Goal: Complete application form

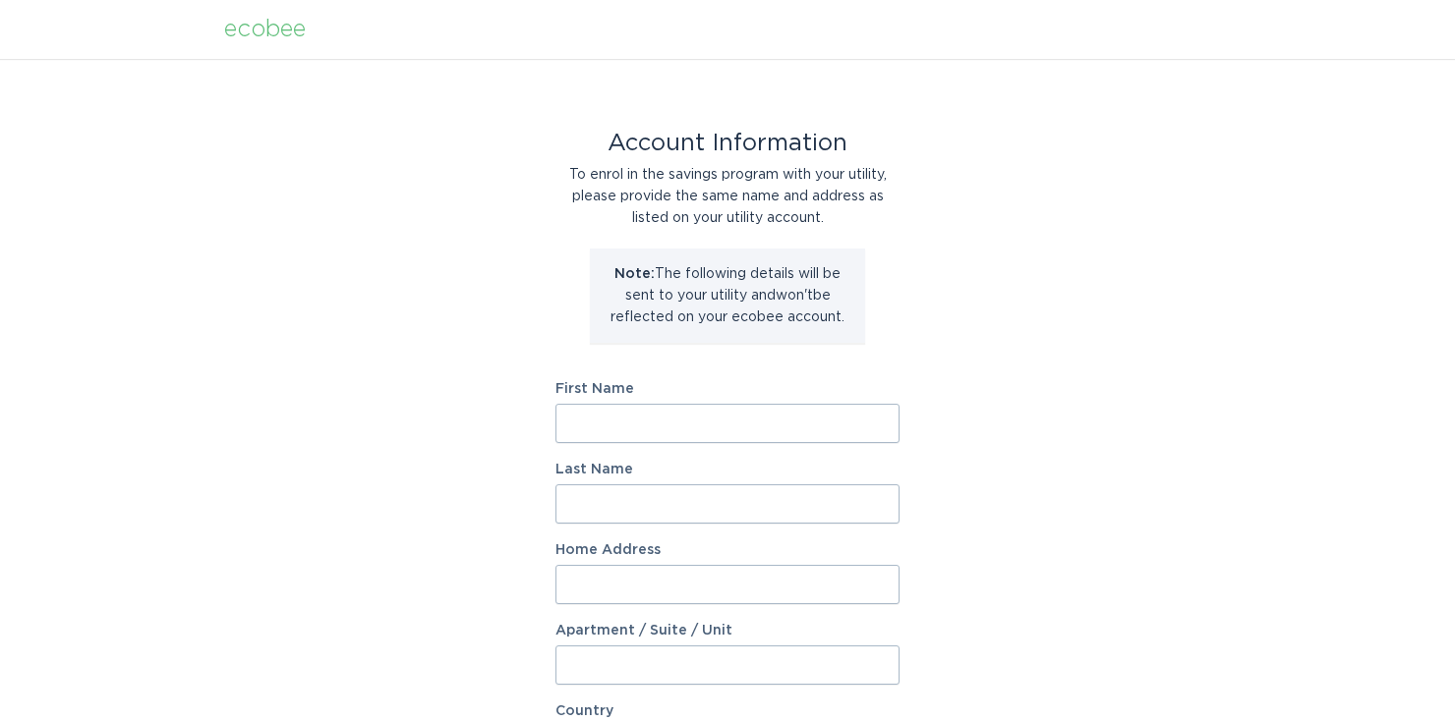
click at [651, 432] on input "First Name" at bounding box center [727, 423] width 344 height 39
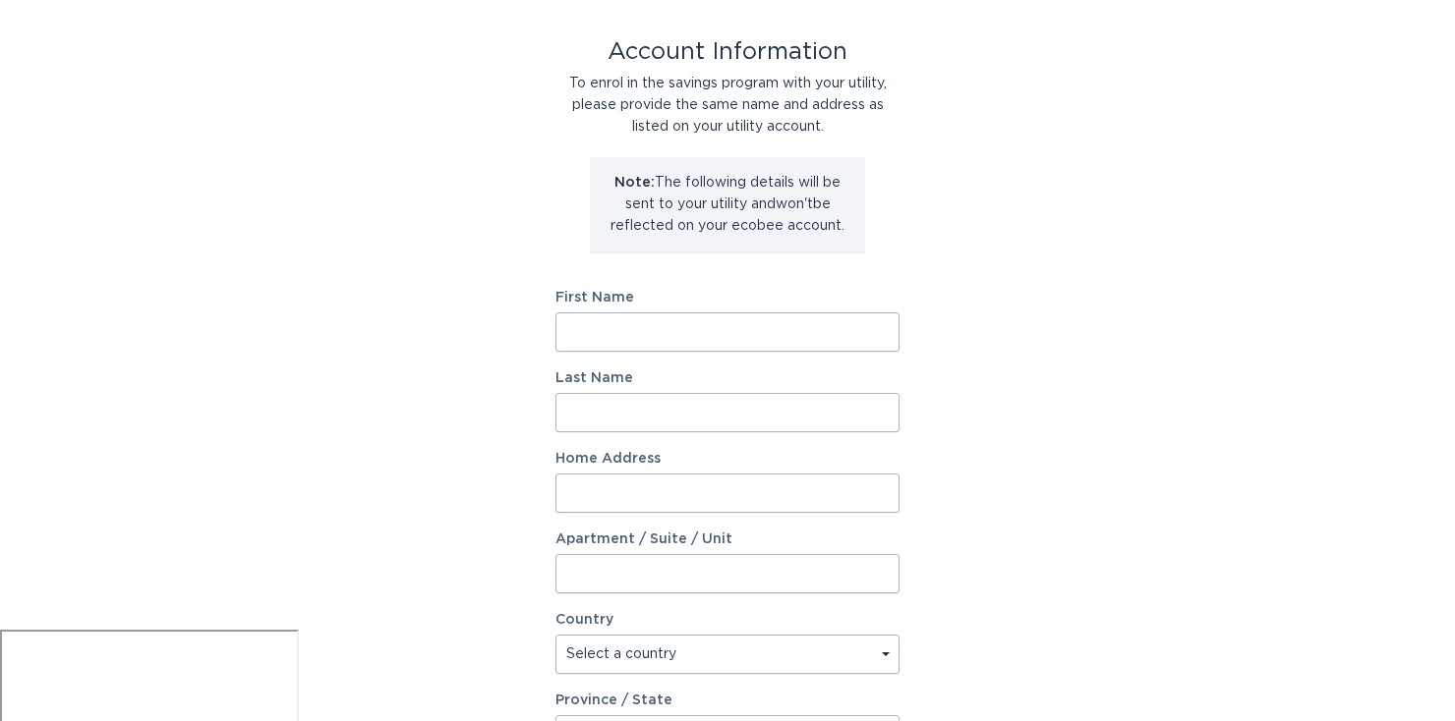
scroll to position [85, 0]
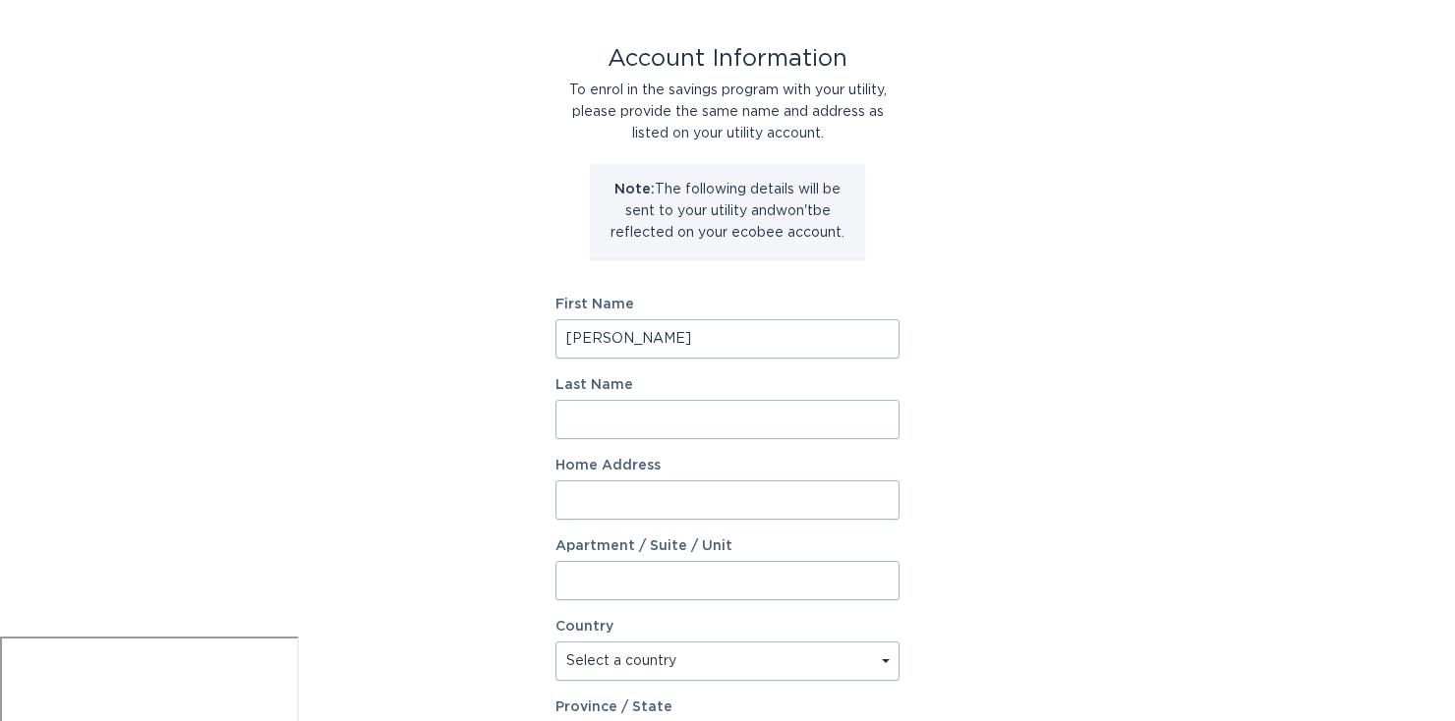
type input "[PERSON_NAME]"
type input "[STREET_ADDRESS][PERSON_NAME]"
select select "US"
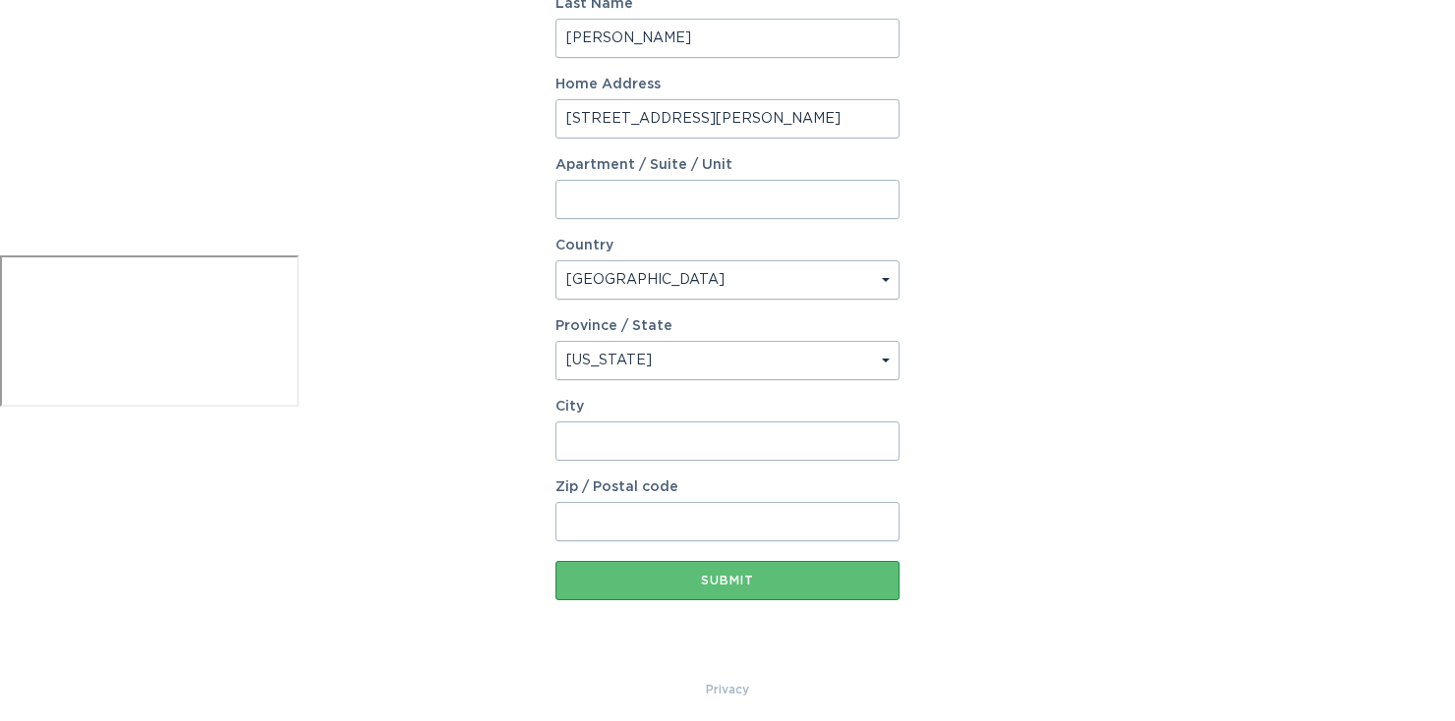
select select "MA"
type input "0"
type input "Andover"
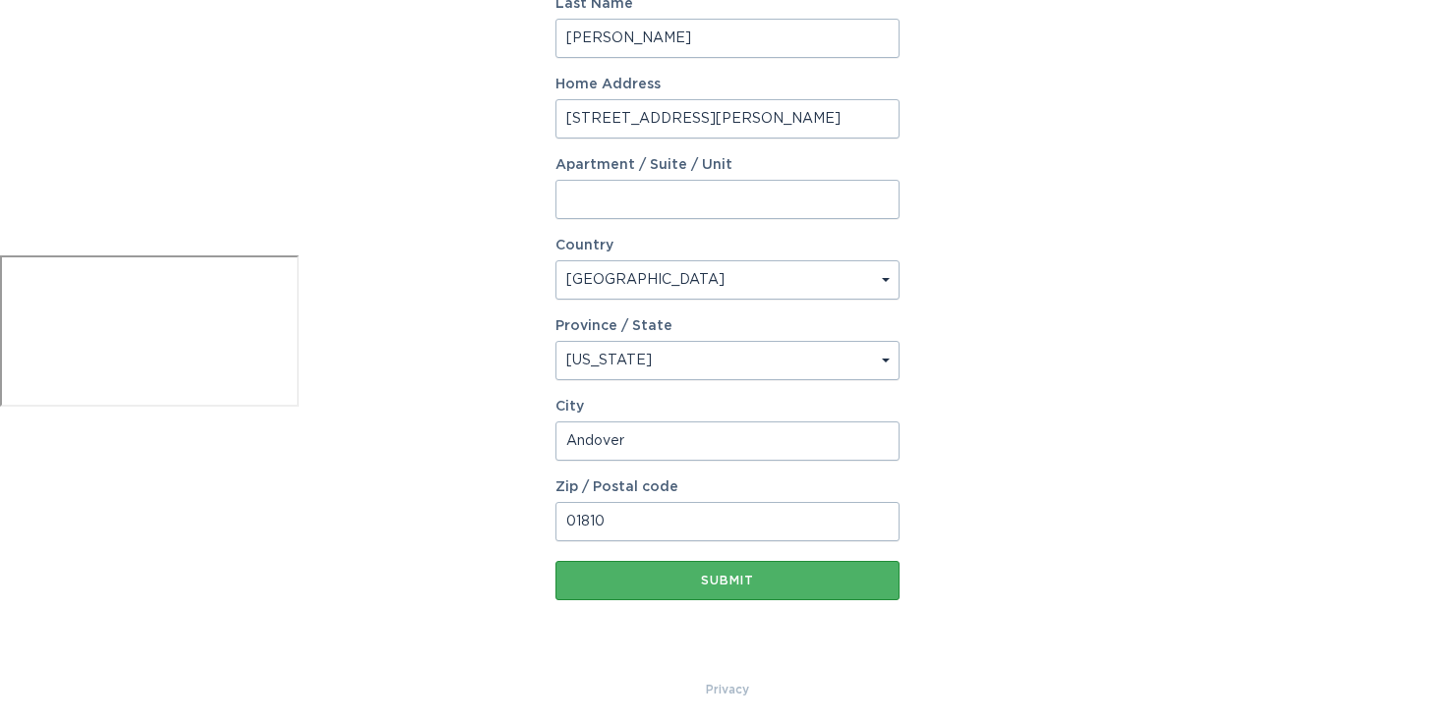
type input "01810"
click at [738, 582] on div "Submit" at bounding box center [727, 581] width 324 height 12
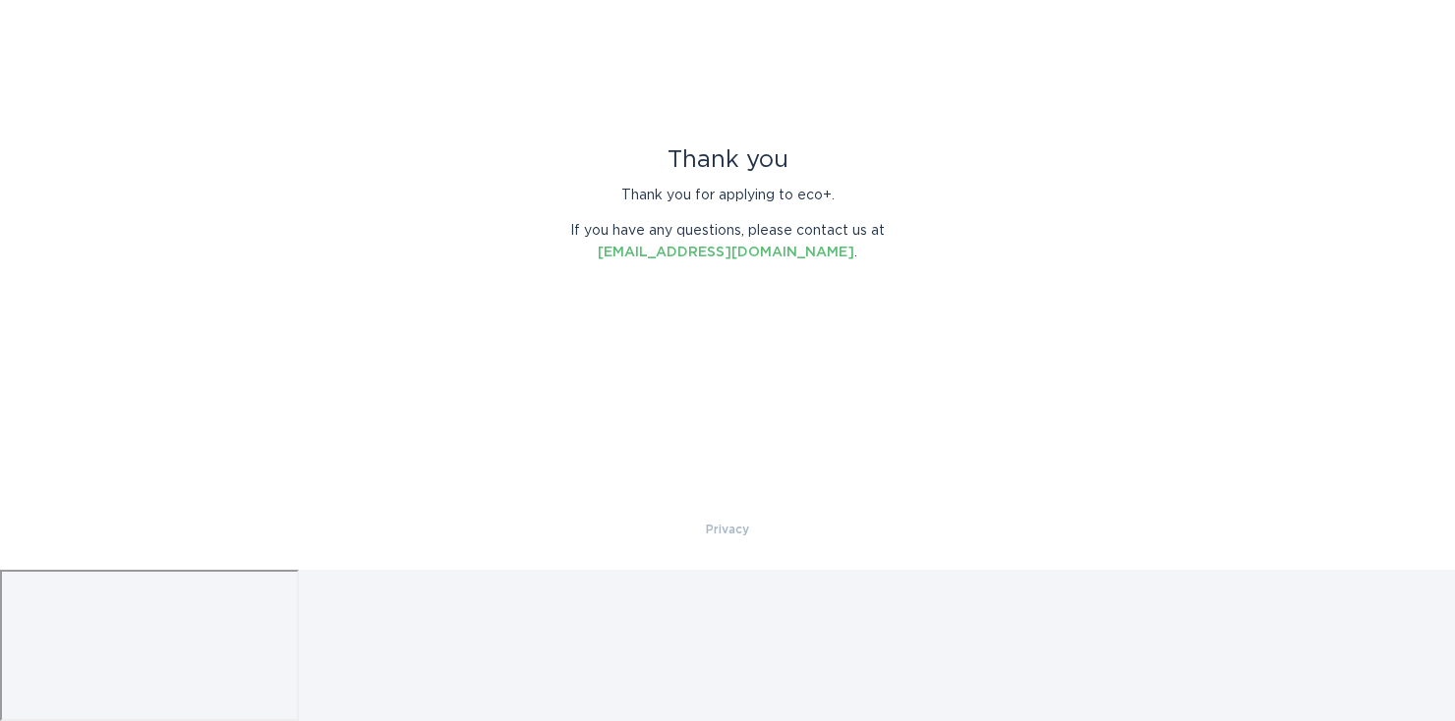
scroll to position [0, 0]
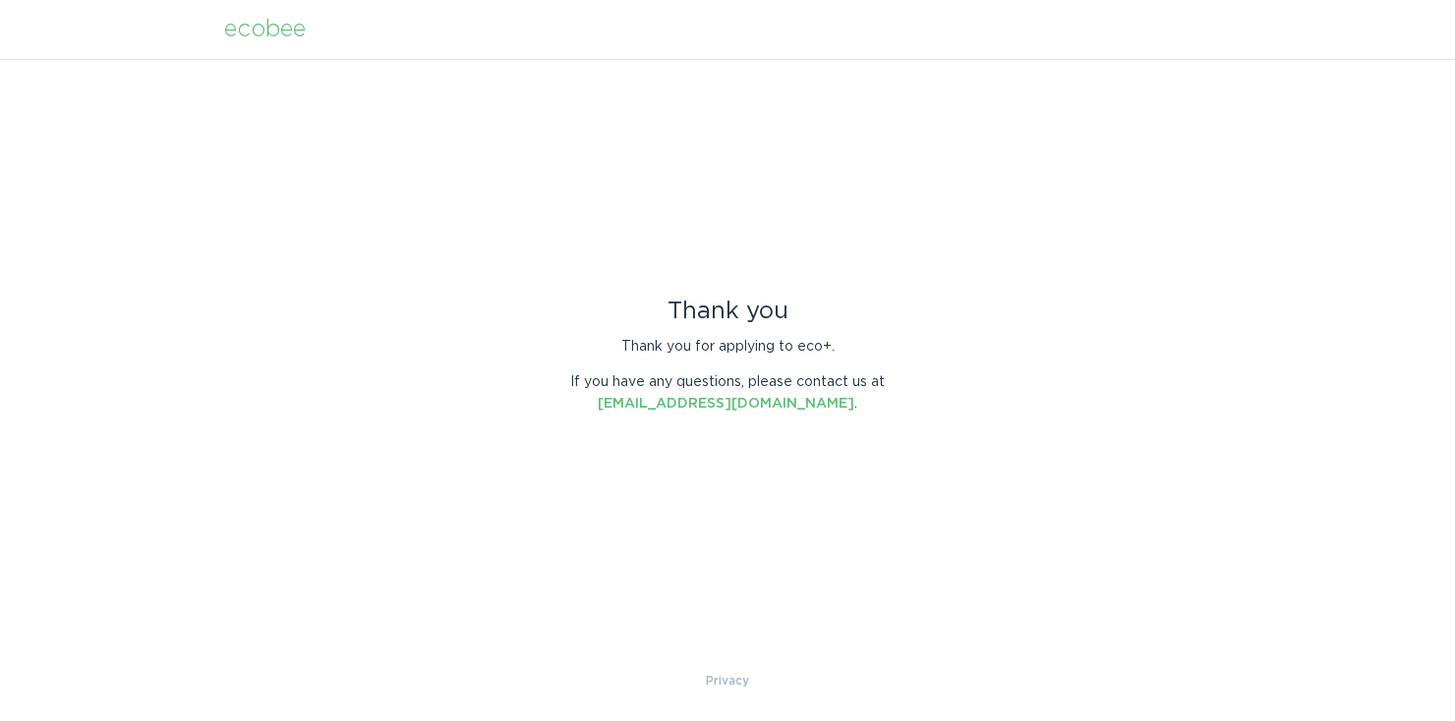
click at [259, 22] on div "ecobee" at bounding box center [265, 30] width 82 height 22
click at [260, 23] on div "ecobee" at bounding box center [265, 30] width 82 height 22
click at [246, 28] on div "ecobee" at bounding box center [265, 30] width 82 height 22
